Goal: Transaction & Acquisition: Purchase product/service

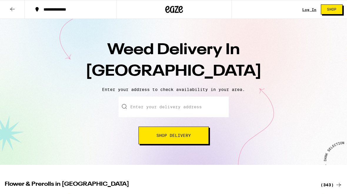
click at [150, 110] on input "Enter your delivery address" at bounding box center [173, 106] width 110 height 21
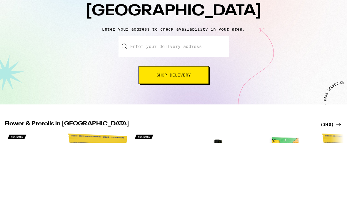
type input "485 Woodside Rd., Apartment 1553"
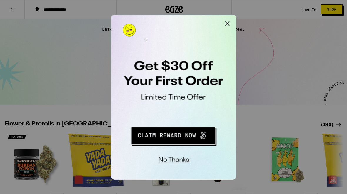
click at [329, 30] on div at bounding box center [173, 97] width 347 height 194
click at [186, 15] on button "Close Modal" at bounding box center [185, 21] width 12 height 12
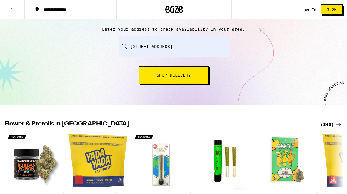
click at [336, 14] on button "Shop" at bounding box center [332, 9] width 22 height 10
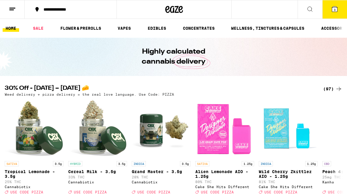
click at [75, 31] on link "FLOWER & PREROLLS" at bounding box center [80, 28] width 47 height 7
click at [86, 38] on div "Highly calculated cannabis delivery" at bounding box center [174, 57] width 226 height 38
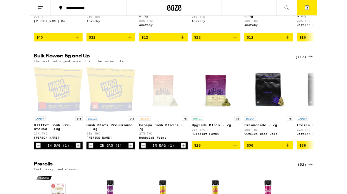
scroll to position [153, 0]
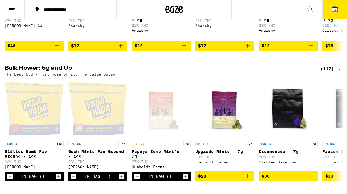
click at [328, 9] on button "3" at bounding box center [334, 9] width 25 height 18
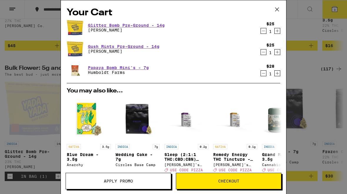
click at [212, 180] on span "Checkout" at bounding box center [228, 181] width 105 height 4
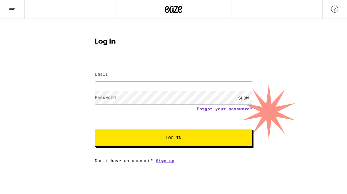
click at [165, 163] on link "Sign up" at bounding box center [165, 160] width 19 height 5
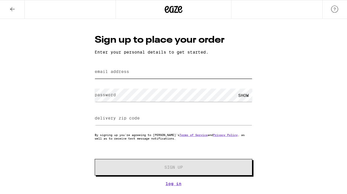
click at [109, 76] on input "email address" at bounding box center [174, 71] width 158 height 13
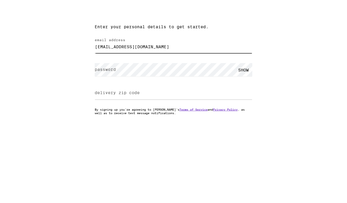
type input "jhbdel@gmail.com"
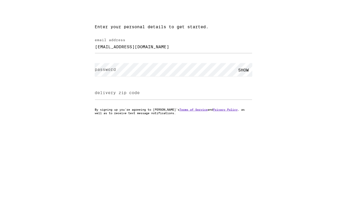
click at [103, 92] on label "password" at bounding box center [105, 94] width 21 height 5
click at [242, 89] on div "SHOW" at bounding box center [244, 95] width 18 height 13
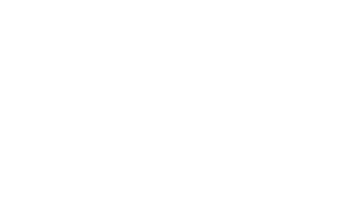
click at [115, 112] on input "delivery zip code" at bounding box center [174, 118] width 158 height 13
type input "9"
click at [42, 22] on div "Sign up to place your order Enter your personal details to get started. email a…" at bounding box center [173, 102] width 347 height 167
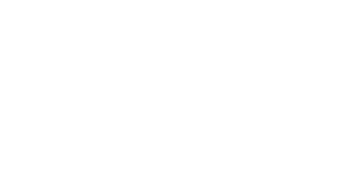
scroll to position [2, 0]
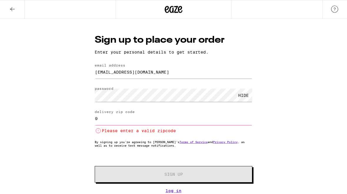
click at [127, 118] on input "9" at bounding box center [174, 118] width 158 height 13
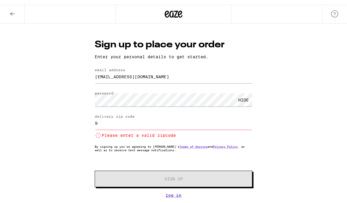
scroll to position [0, 0]
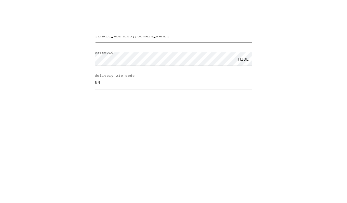
type input "9"
type input "94061"
click at [173, 159] on button "Sign Up" at bounding box center [174, 167] width 158 height 16
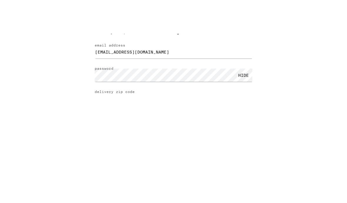
click at [173, 178] on button "Sign Up" at bounding box center [174, 186] width 158 height 16
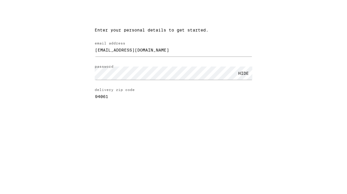
scroll to position [14, 0]
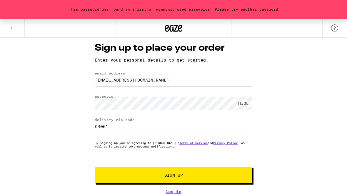
click at [131, 181] on button "Sign Up" at bounding box center [174, 175] width 158 height 16
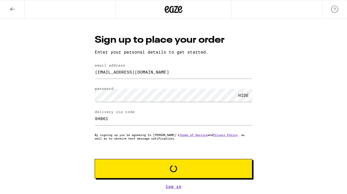
scroll to position [0, 0]
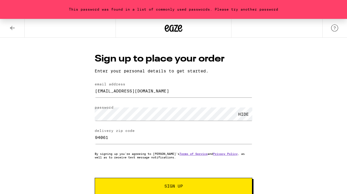
click at [188, 155] on link "Terms of Service" at bounding box center [193, 154] width 28 height 4
click at [213, 159] on p "By signing up you're agreeing to Eaze's Terms of Service and Privacy Policy , a…" at bounding box center [174, 155] width 158 height 7
click at [223, 153] on link "Privacy Policy" at bounding box center [225, 154] width 25 height 4
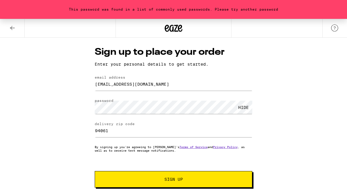
scroll to position [14, 0]
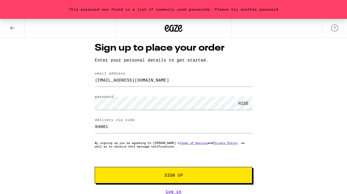
click at [155, 167] on button "Sign Up" at bounding box center [174, 175] width 158 height 16
click at [167, 189] on link "Log In" at bounding box center [174, 191] width 158 height 5
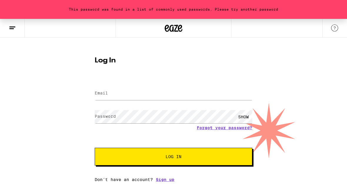
click at [144, 156] on span "Log In" at bounding box center [173, 156] width 110 height 4
click at [107, 83] on form "Email Email Password Password SHOW Forgot your password? Log In" at bounding box center [174, 122] width 158 height 86
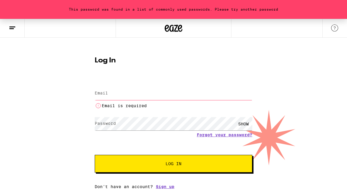
click at [107, 83] on form "Email Email Email is required Password Password SHOW Forgot your password? Log …" at bounding box center [174, 125] width 158 height 93
click at [123, 96] on input "Email" at bounding box center [174, 93] width 158 height 13
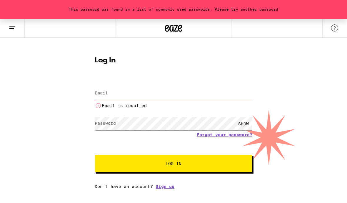
type input "jhbdel@gmail.com"
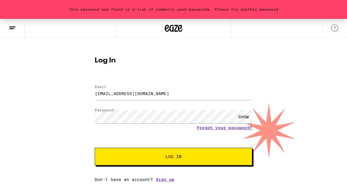
click at [166, 163] on button "Log In" at bounding box center [174, 157] width 158 height 18
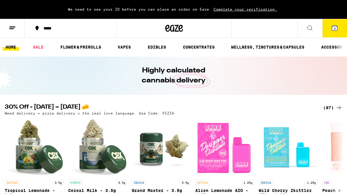
click at [7, 55] on ul "HOME SALE FLOWER & PREROLLS VAPES EDIBLES CONCENTRATES WELLNESS, TINCTURES & CA…" at bounding box center [173, 47] width 347 height 19
click at [320, 37] on button at bounding box center [310, 28] width 25 height 19
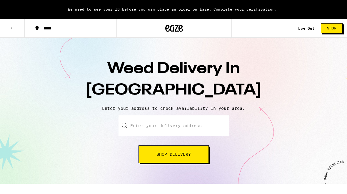
click at [145, 130] on input "Enter your delivery address" at bounding box center [173, 125] width 110 height 21
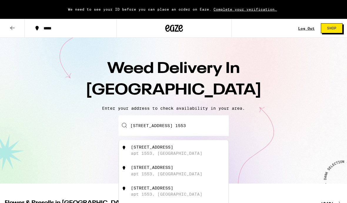
type input "[STREET_ADDRESS] 1553"
click at [335, 30] on span "Shop" at bounding box center [331, 28] width 9 height 4
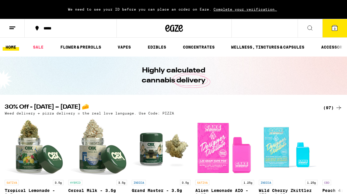
click at [335, 26] on icon at bounding box center [334, 27] width 5 height 5
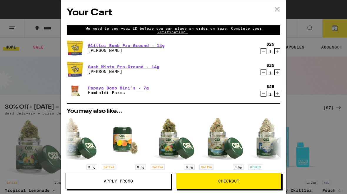
click at [230, 27] on div "We need to see your ID before you can place an order on Eaze. Complete your ver…" at bounding box center [173, 30] width 213 height 10
